Goal: Find specific fact: Find specific fact

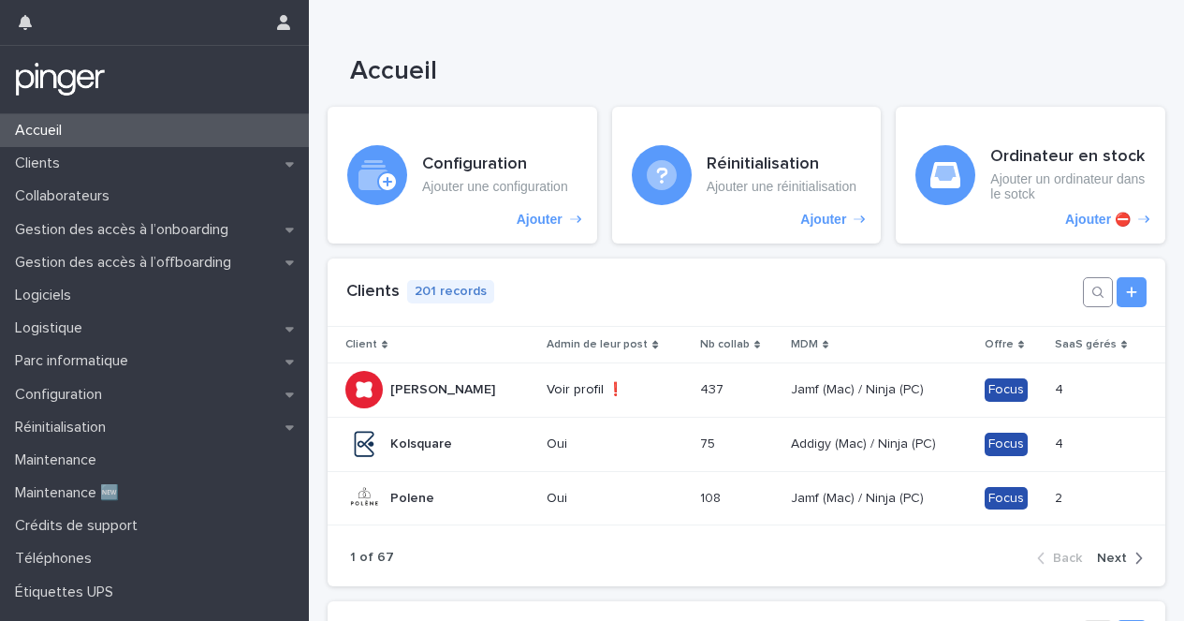
click at [1099, 298] on icon "button" at bounding box center [1097, 292] width 15 height 15
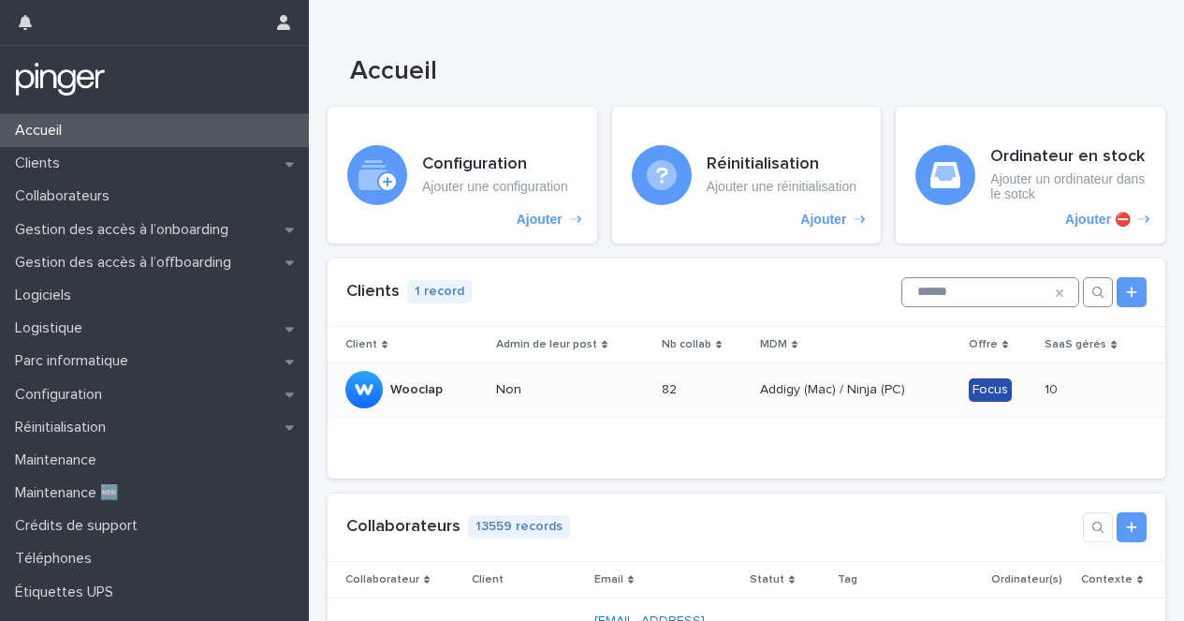
type input "******"
click at [459, 399] on div "Wooclap Wooclap" at bounding box center [412, 389] width 135 height 37
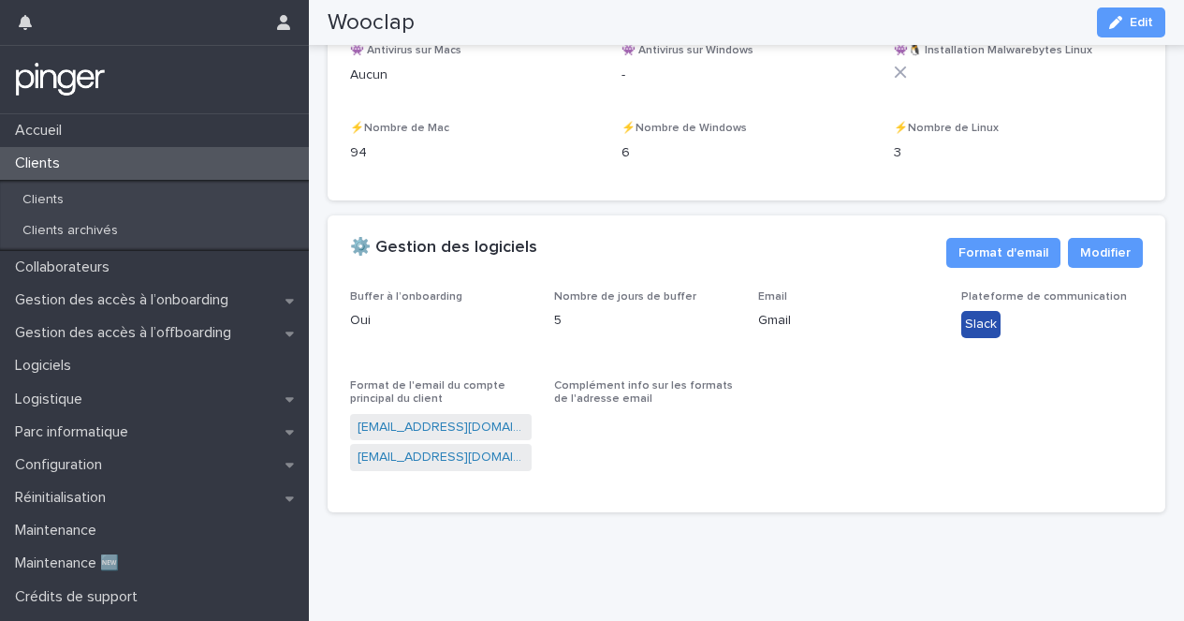
scroll to position [2693, 0]
click at [453, 433] on link "prenom.nom@getwooclap.com" at bounding box center [441, 427] width 167 height 20
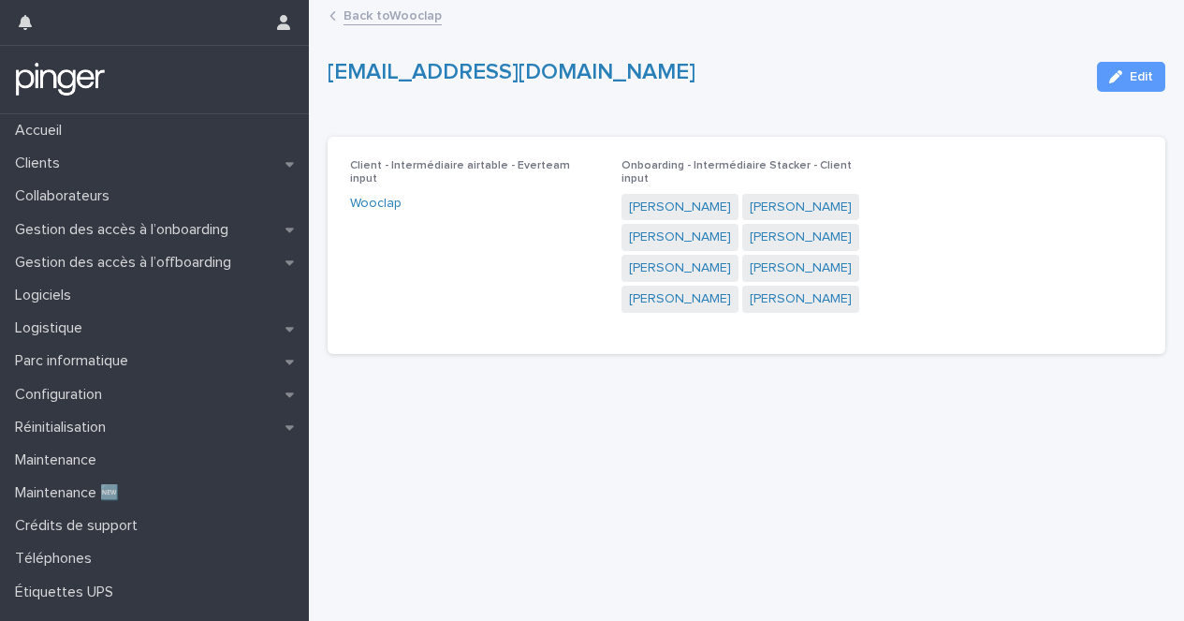
drag, startPoint x: 678, startPoint y: 80, endPoint x: 641, endPoint y: 67, distance: 38.5
click at [641, 67] on p "prenom.nom@getwooclap.com" at bounding box center [705, 72] width 754 height 27
drag, startPoint x: 641, startPoint y: 67, endPoint x: 685, endPoint y: 65, distance: 44.1
click at [685, 65] on p "prenom.nom@getwooclap.com" at bounding box center [705, 72] width 754 height 27
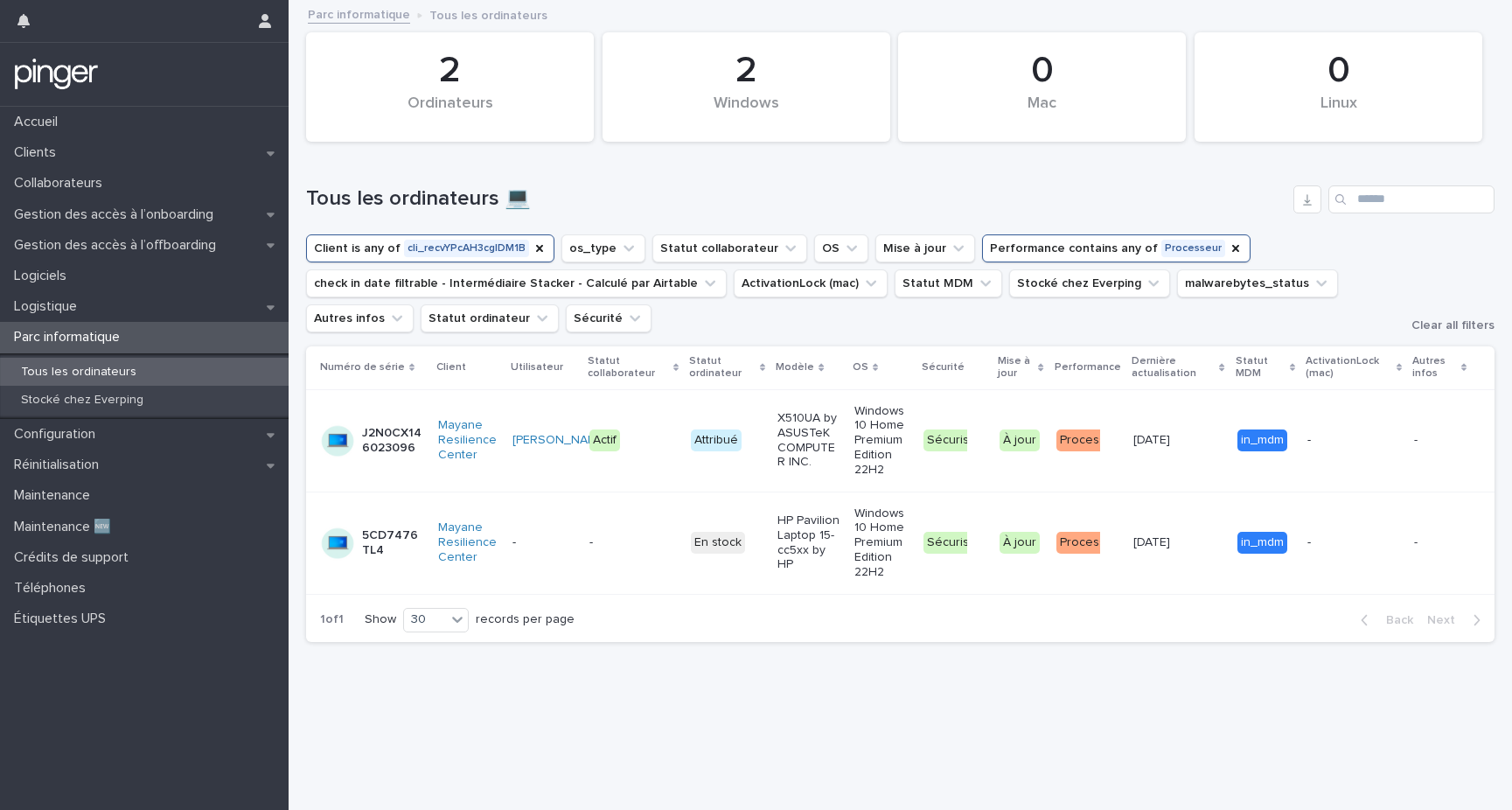
scroll to position [13, 0]
